Goal: Transaction & Acquisition: Purchase product/service

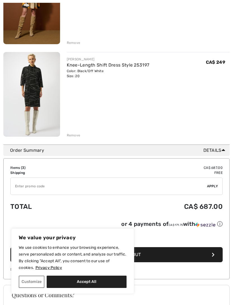
click at [76, 137] on div "Remove" at bounding box center [74, 135] width 14 height 5
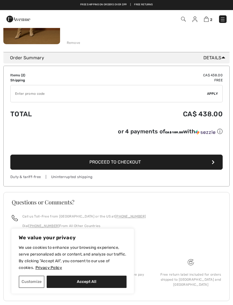
scroll to position [210, 0]
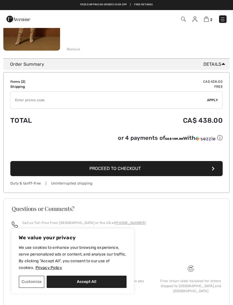
click at [71, 48] on div "Remove" at bounding box center [74, 49] width 14 height 5
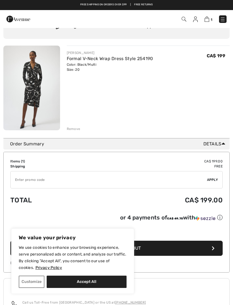
scroll to position [0, 0]
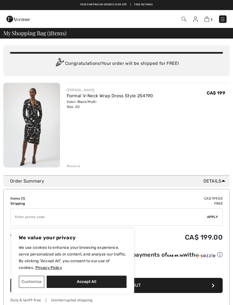
click at [77, 164] on div "Remove" at bounding box center [74, 165] width 14 height 5
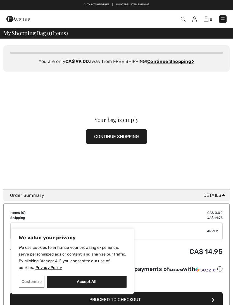
click at [223, 18] on img at bounding box center [223, 19] width 6 height 6
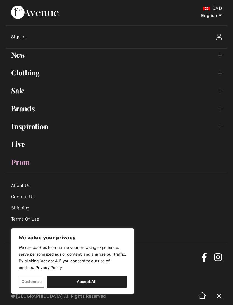
click at [20, 93] on link "Sale Toggle submenu" at bounding box center [117, 90] width 222 height 12
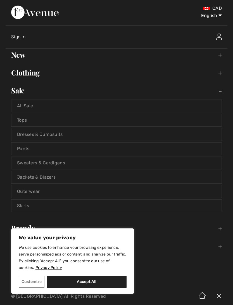
click at [23, 147] on link "Pants" at bounding box center [116, 148] width 210 height 12
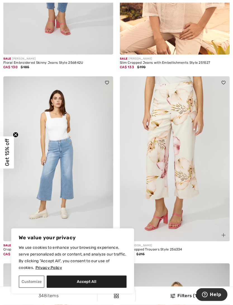
scroll to position [167, 0]
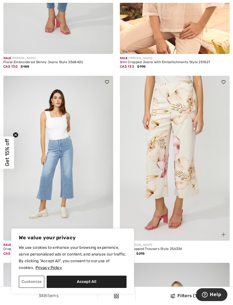
click at [111, 288] on button "Accept All" at bounding box center [87, 281] width 80 height 12
checkbox input "true"
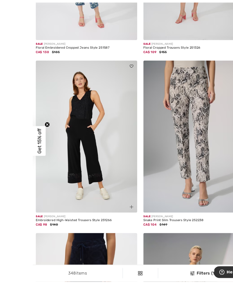
scroll to position [562, 0]
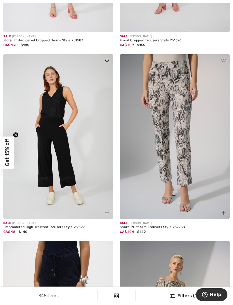
click at [69, 157] on img at bounding box center [58, 136] width 110 height 165
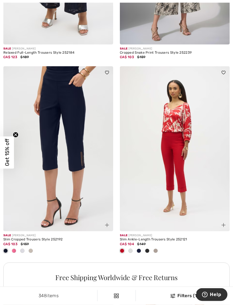
scroll to position [923, 0]
click at [82, 150] on img at bounding box center [58, 148] width 110 height 165
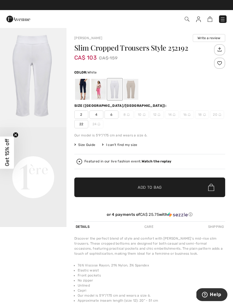
click at [119, 93] on div at bounding box center [115, 89] width 15 height 21
click at [80, 92] on div at bounding box center [82, 89] width 15 height 21
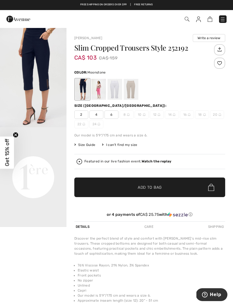
click at [132, 90] on div at bounding box center [131, 89] width 15 height 21
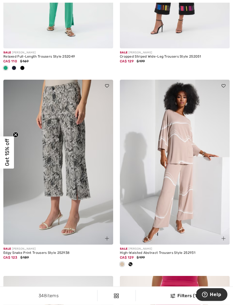
scroll to position [1919, 0]
click at [82, 193] on img at bounding box center [58, 162] width 110 height 165
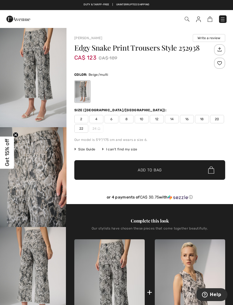
click at [203, 123] on span "18" at bounding box center [202, 119] width 14 height 8
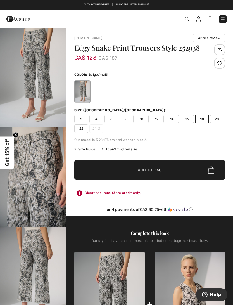
click at [153, 177] on span "✔ Added to Bag Add to Bag" at bounding box center [149, 170] width 151 height 20
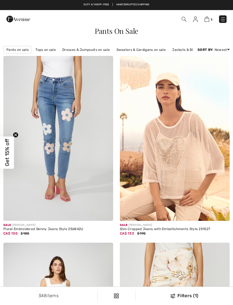
checkbox input "true"
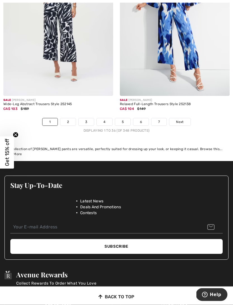
scroll to position [3496, 0]
click at [69, 118] on link "2" at bounding box center [67, 121] width 15 height 7
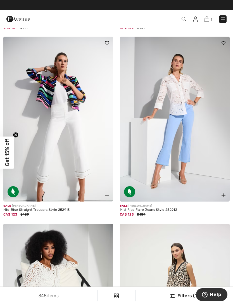
scroll to position [205, 0]
click at [56, 145] on img at bounding box center [58, 119] width 110 height 165
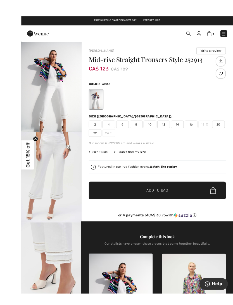
scroll to position [13, 0]
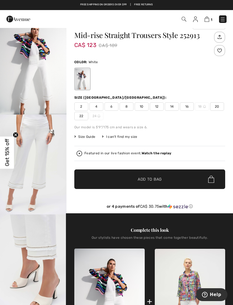
click at [87, 137] on span "Size Guide" at bounding box center [84, 136] width 21 height 5
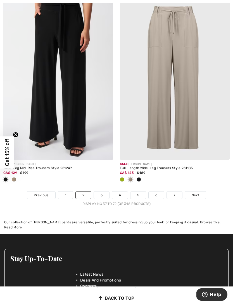
scroll to position [3456, 0]
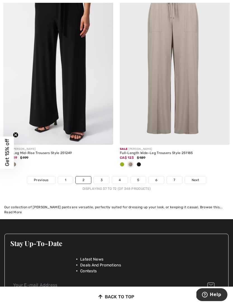
click at [101, 179] on link "3" at bounding box center [101, 179] width 15 height 7
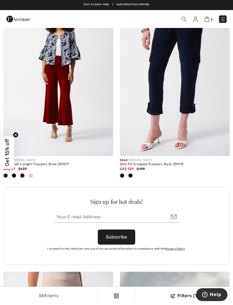
scroll to position [2202, 0]
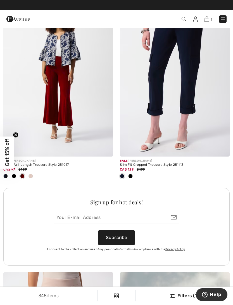
click at [198, 149] on img at bounding box center [175, 74] width 110 height 165
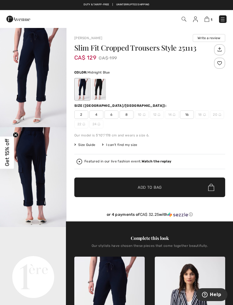
click at [51, 176] on img "2 / 5" at bounding box center [33, 177] width 66 height 100
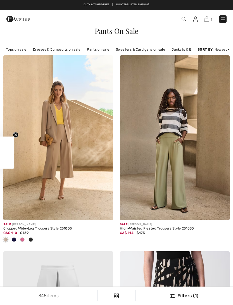
scroll to position [2202, 0]
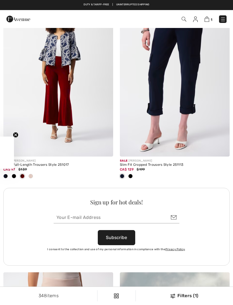
checkbox input "true"
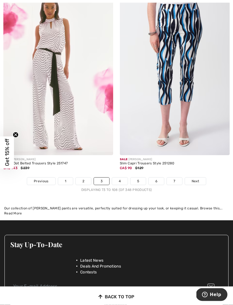
scroll to position [3427, 0]
click at [124, 177] on link "4" at bounding box center [119, 180] width 15 height 7
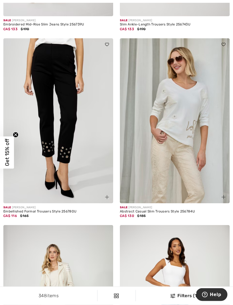
scroll to position [2997, 0]
click at [53, 113] on img at bounding box center [58, 120] width 110 height 165
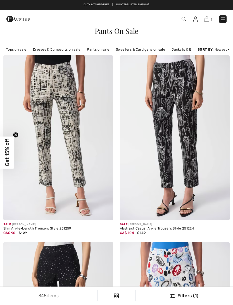
checkbox input "true"
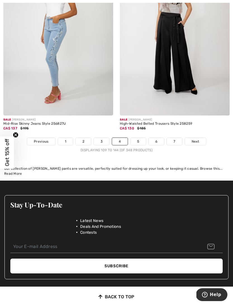
scroll to position [3460, 0]
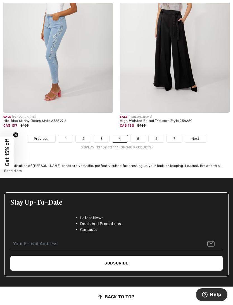
click at [142, 136] on link "5" at bounding box center [137, 138] width 15 height 7
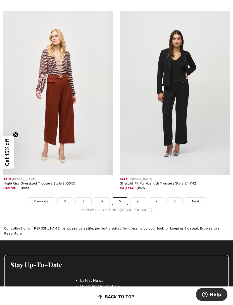
scroll to position [3391, 0]
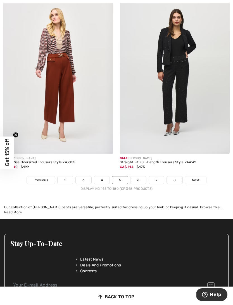
click at [141, 176] on link "6" at bounding box center [137, 179] width 15 height 7
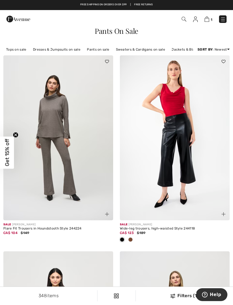
click at [179, 295] on div "Filters (1)" at bounding box center [184, 295] width 91 height 7
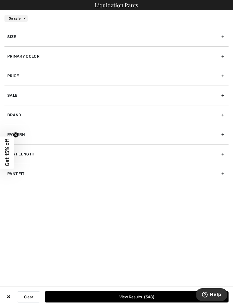
click at [222, 59] on div "Primary Color" at bounding box center [116, 56] width 224 height 20
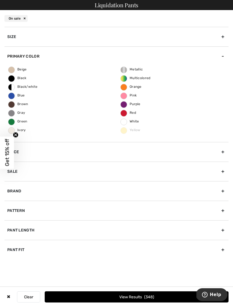
click at [127, 120] on span "White" at bounding box center [130, 121] width 18 height 4
click at [0, 0] on input "White" at bounding box center [0, 0] width 0 height 0
click at [153, 293] on button "View Results 20" at bounding box center [137, 296] width 184 height 11
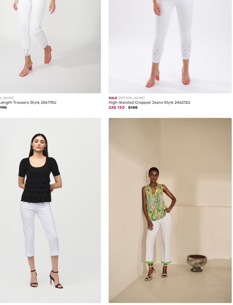
scroll to position [934, 0]
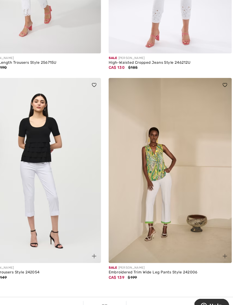
click at [65, 176] on img at bounding box center [58, 173] width 110 height 165
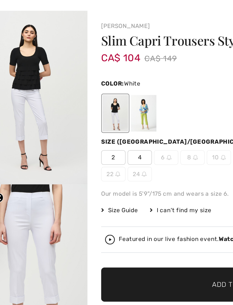
click at [75, 76] on div at bounding box center [82, 86] width 15 height 21
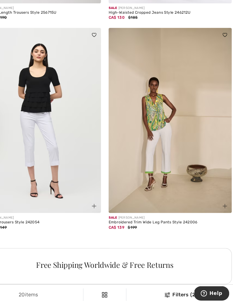
click at [123, 135] on img at bounding box center [175, 140] width 110 height 165
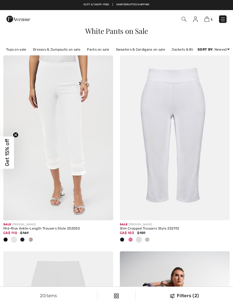
scroll to position [721, 0]
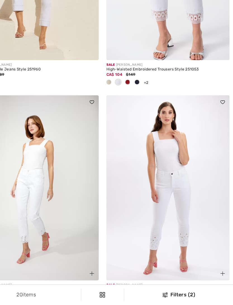
checkbox input "true"
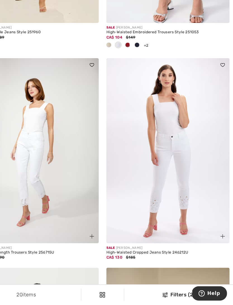
scroll to position [0, 0]
click at [161, 292] on div "Filters (2)" at bounding box center [184, 295] width 91 height 7
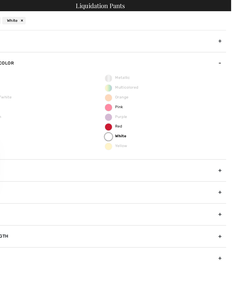
scroll to position [422, 0]
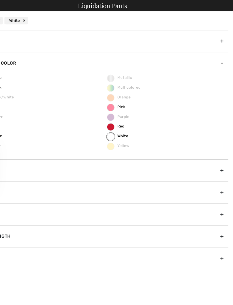
click at [196, 37] on div "Size" at bounding box center [116, 37] width 224 height 20
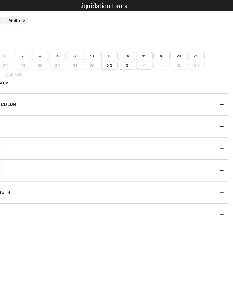
click at [162, 51] on label "18" at bounding box center [169, 49] width 15 height 7
click at [0, 0] on input"] "18" at bounding box center [0, 0] width 0 height 0
click at [177, 51] on label "20" at bounding box center [184, 49] width 15 height 7
click at [0, 0] on input"] "20" at bounding box center [0, 0] width 0 height 0
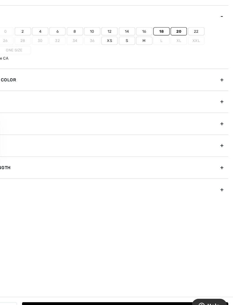
scroll to position [657, 0]
click at [118, 291] on button "View Results 6" at bounding box center [137, 296] width 184 height 11
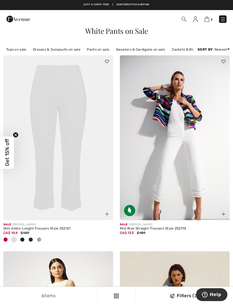
click at [77, 181] on img at bounding box center [58, 137] width 110 height 165
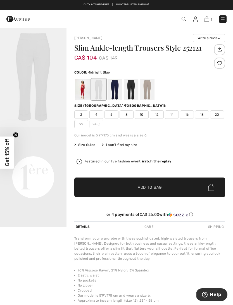
click at [117, 95] on div at bounding box center [115, 89] width 15 height 21
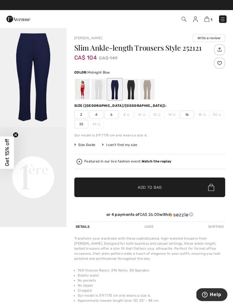
click at [49, 108] on img "1 / 1" at bounding box center [33, 77] width 66 height 100
click at [134, 91] on div at bounding box center [131, 89] width 15 height 21
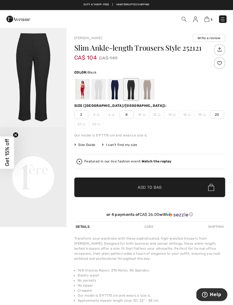
click at [132, 94] on div at bounding box center [131, 89] width 15 height 21
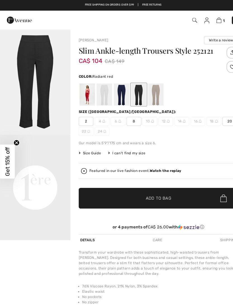
click at [84, 92] on div at bounding box center [82, 89] width 15 height 21
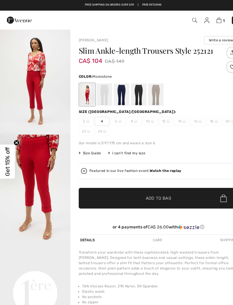
click at [150, 92] on div at bounding box center [147, 89] width 15 height 21
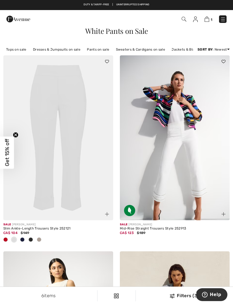
click at [196, 170] on img at bounding box center [175, 137] width 110 height 165
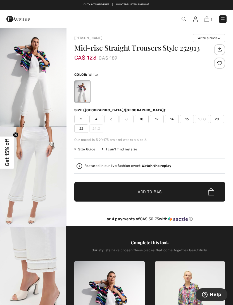
click at [217, 118] on span "20" at bounding box center [217, 119] width 14 height 8
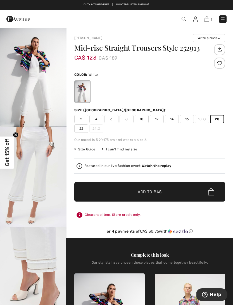
click at [173, 189] on span "✔ Added to Bag Add to Bag" at bounding box center [149, 192] width 151 height 20
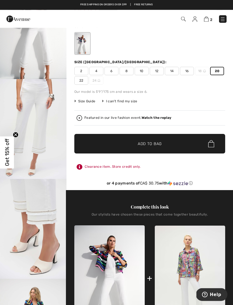
scroll to position [48, 0]
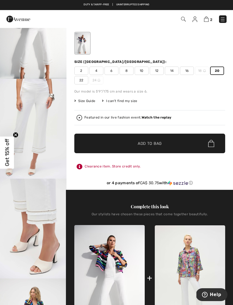
click at [90, 101] on span "Size Guide" at bounding box center [84, 100] width 21 height 5
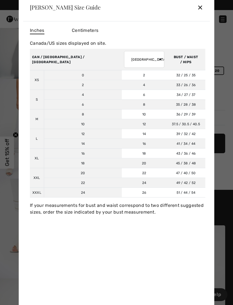
scroll to position [0, 0]
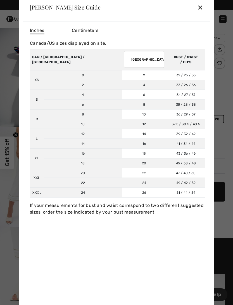
click at [198, 10] on div "✕" at bounding box center [200, 7] width 6 height 12
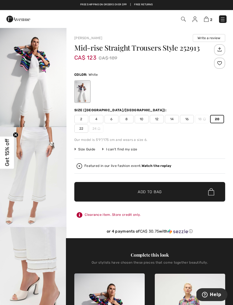
click at [190, 119] on span "16" at bounding box center [187, 119] width 14 height 8
click at [191, 118] on span "16" at bounding box center [187, 119] width 14 height 8
click at [166, 196] on span "✔ Added to Bag Add to Bag" at bounding box center [149, 192] width 151 height 20
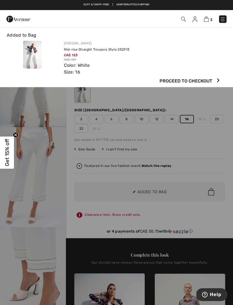
click at [209, 21] on img at bounding box center [206, 18] width 5 height 5
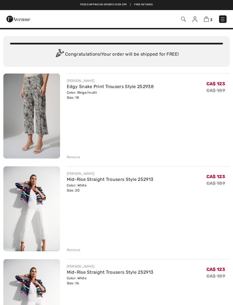
scroll to position [3, 0]
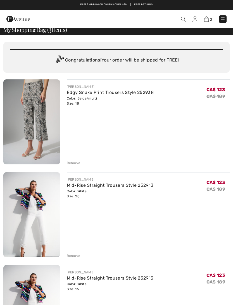
click at [46, 121] on img at bounding box center [31, 121] width 57 height 85
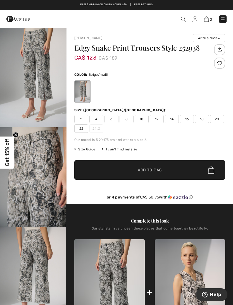
click at [207, 20] on img at bounding box center [206, 18] width 5 height 5
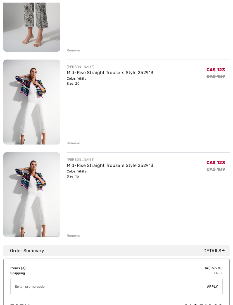
scroll to position [120, 0]
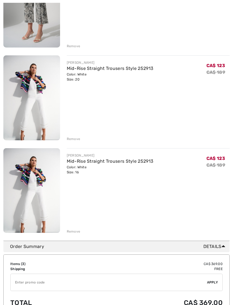
click at [74, 140] on div "Remove" at bounding box center [74, 138] width 14 height 5
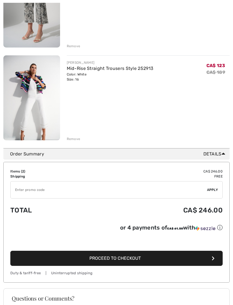
click at [76, 137] on div "Remove" at bounding box center [74, 138] width 14 height 5
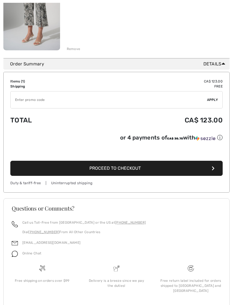
scroll to position [117, 0]
